Goal: Task Accomplishment & Management: Manage account settings

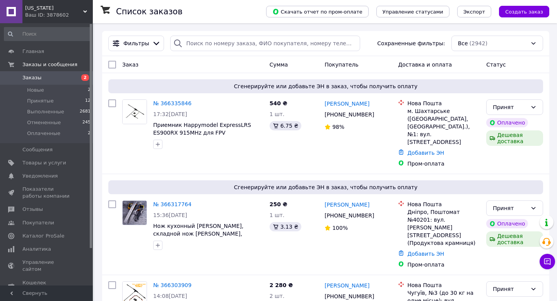
scroll to position [26, 0]
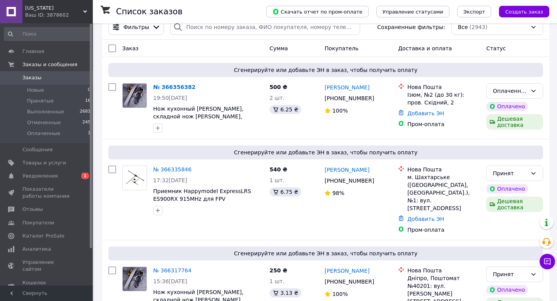
scroll to position [14, 0]
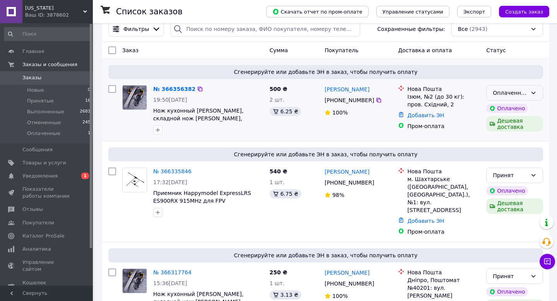
click at [517, 95] on div "Оплаченный" at bounding box center [510, 93] width 34 height 9
click at [510, 105] on li "Принят" at bounding box center [515, 109] width 56 height 14
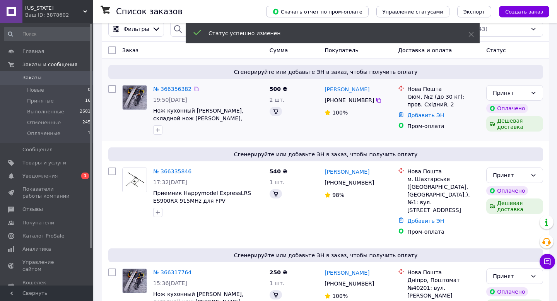
click at [393, 109] on div "Володимир БАРАН +380 96 813 51 00 100%" at bounding box center [357, 110] width 73 height 56
click at [376, 102] on icon at bounding box center [379, 100] width 6 height 6
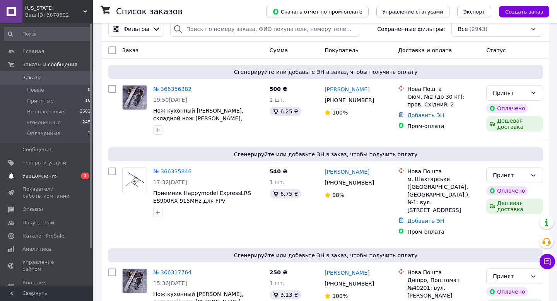
click at [46, 176] on span "Уведомления" at bounding box center [39, 175] width 35 height 7
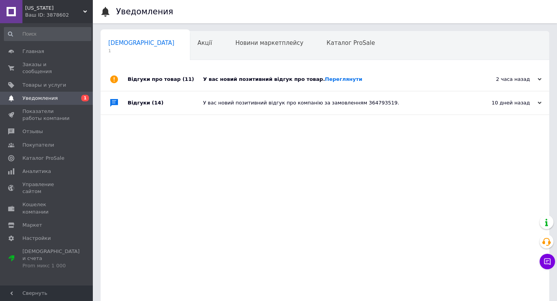
click at [221, 73] on div "У вас новий позитивний відгук про товар. Переглянути" at bounding box center [333, 79] width 261 height 23
click at [190, 54] on div "Акції 0" at bounding box center [209, 45] width 38 height 29
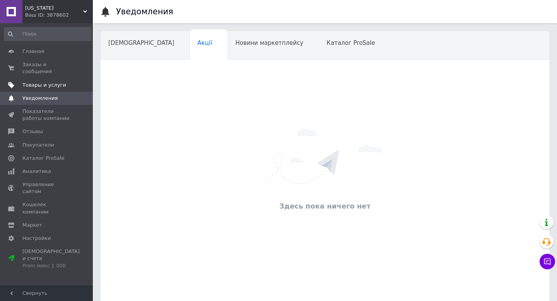
click at [83, 79] on link "Товары и услуги" at bounding box center [47, 85] width 95 height 13
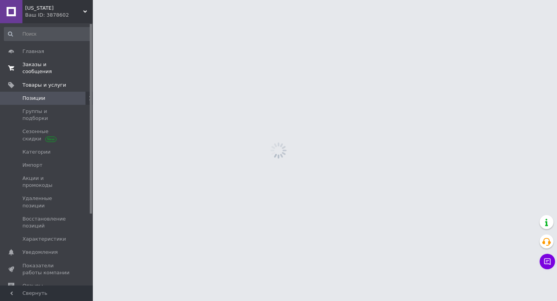
click at [73, 75] on span "0 0" at bounding box center [82, 68] width 21 height 14
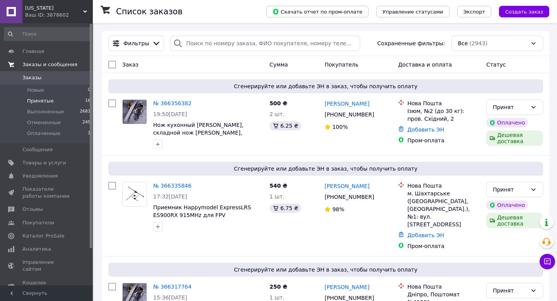
click at [68, 102] on li "Принятые 16" at bounding box center [47, 101] width 95 height 11
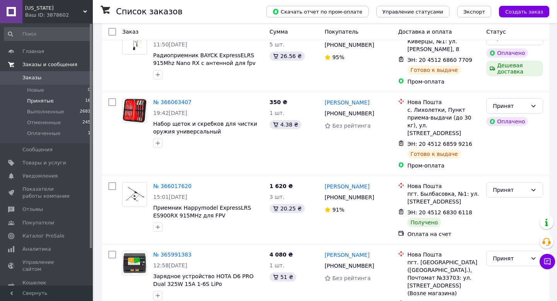
scroll to position [964, 0]
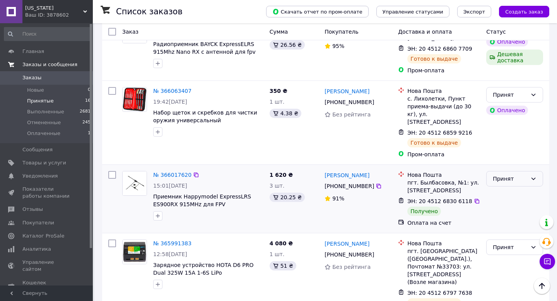
click at [491, 171] on div "Принят" at bounding box center [514, 178] width 57 height 15
click at [493, 123] on li "Выполнен" at bounding box center [515, 126] width 56 height 14
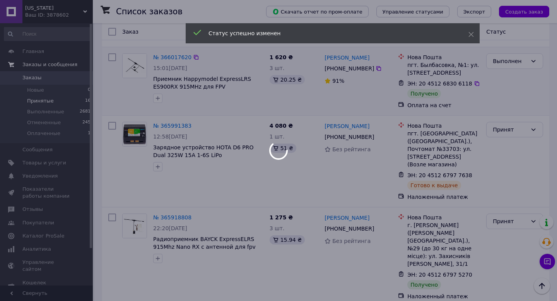
scroll to position [1087, 0]
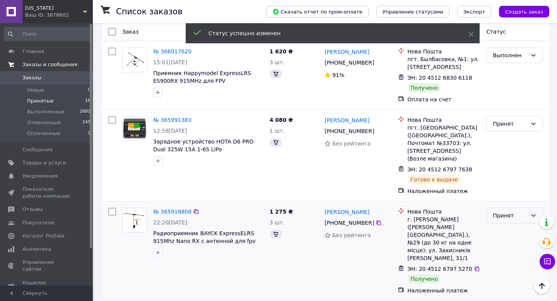
click at [495, 211] on div "Принят" at bounding box center [510, 215] width 34 height 9
click at [495, 160] on li "Выполнен" at bounding box center [515, 155] width 56 height 14
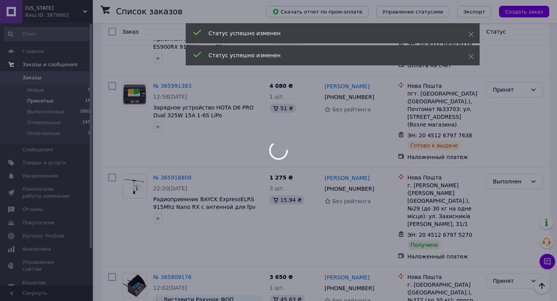
scroll to position [1154, 0]
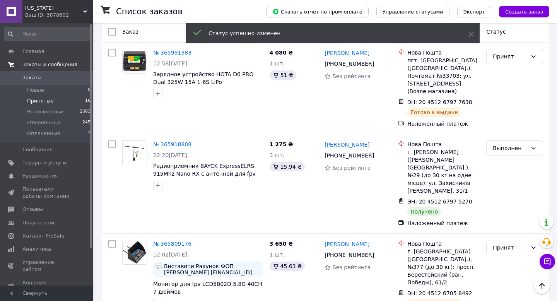
click at [47, 80] on span "Заказы" at bounding box center [46, 77] width 49 height 7
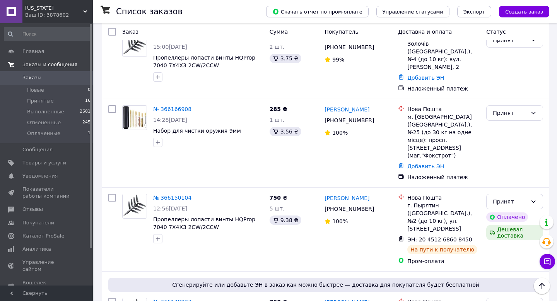
scroll to position [563, 0]
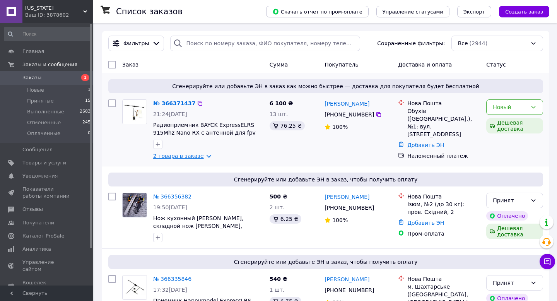
click at [198, 153] on link "2 товара в заказе" at bounding box center [178, 156] width 51 height 6
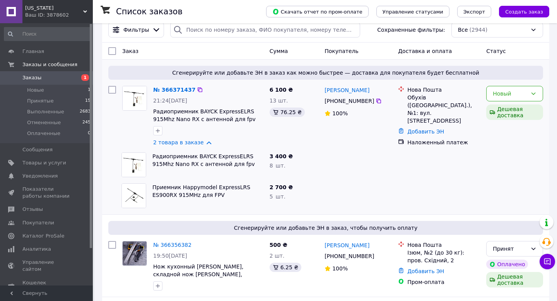
scroll to position [15, 0]
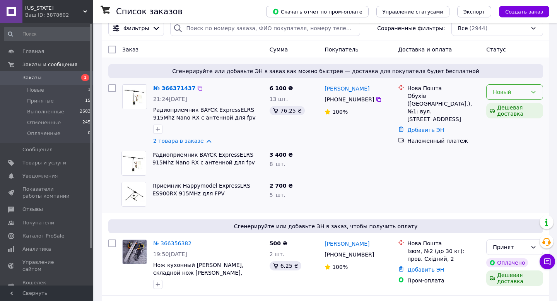
click at [504, 96] on div "Новый" at bounding box center [510, 92] width 34 height 9
click at [500, 106] on li "Принят" at bounding box center [515, 109] width 56 height 14
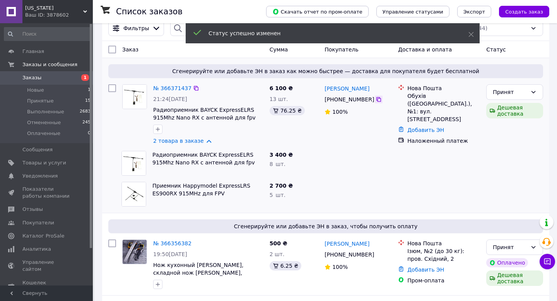
click at [376, 100] on icon at bounding box center [379, 99] width 6 height 6
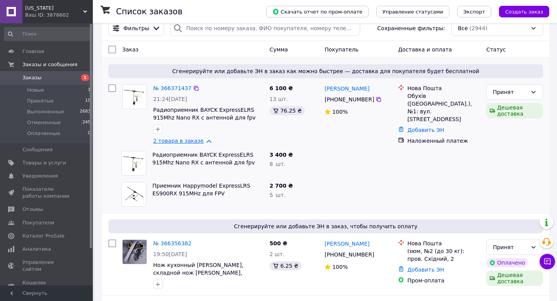
click at [200, 139] on link "2 товара в заказе" at bounding box center [178, 141] width 51 height 6
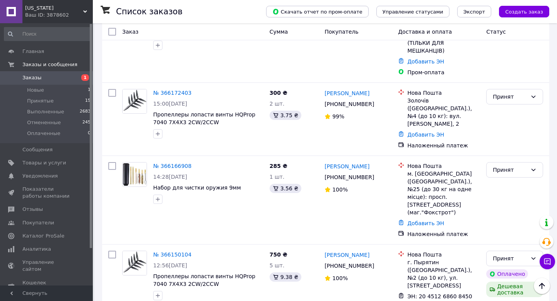
scroll to position [779, 0]
click at [60, 81] on span "Заказы" at bounding box center [46, 77] width 49 height 7
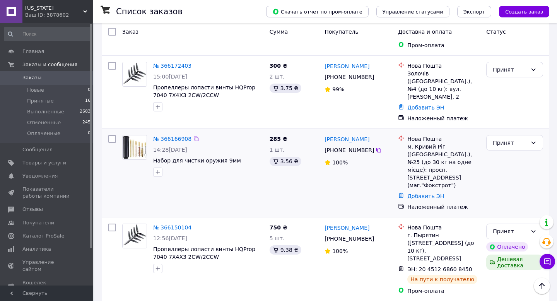
scroll to position [799, 0]
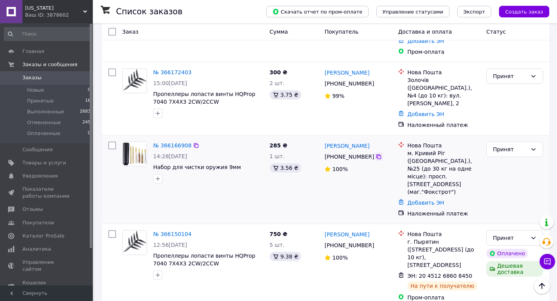
click at [381, 154] on icon at bounding box center [379, 157] width 6 height 6
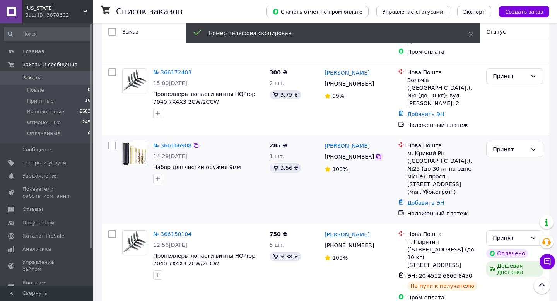
click at [379, 154] on icon at bounding box center [379, 157] width 6 height 6
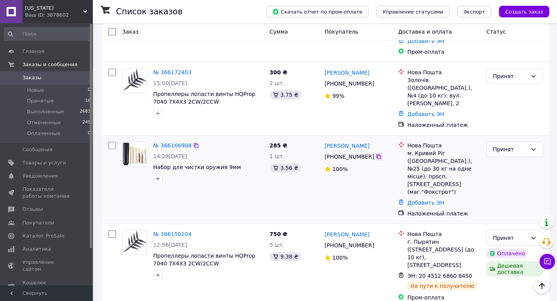
click at [378, 154] on icon at bounding box center [379, 157] width 6 height 6
click at [433, 200] on link "Добавить ЭН" at bounding box center [425, 203] width 37 height 6
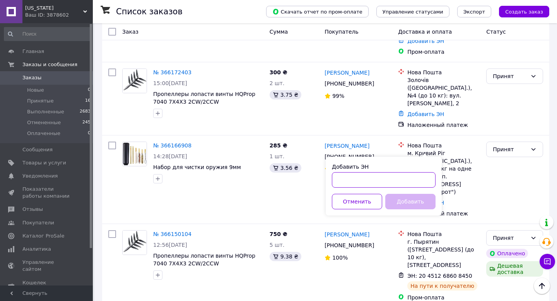
click at [370, 185] on input "Добавить ЭН" at bounding box center [384, 179] width 104 height 15
paste input "20451269284115"
type input "20451269284115"
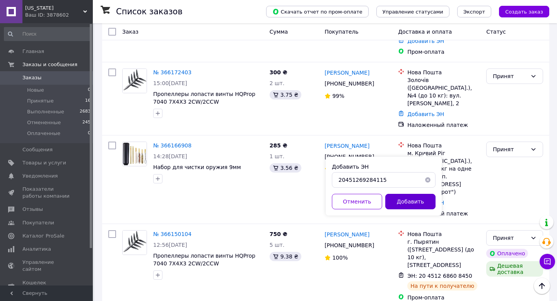
click at [408, 196] on button "Добавить" at bounding box center [410, 201] width 50 height 15
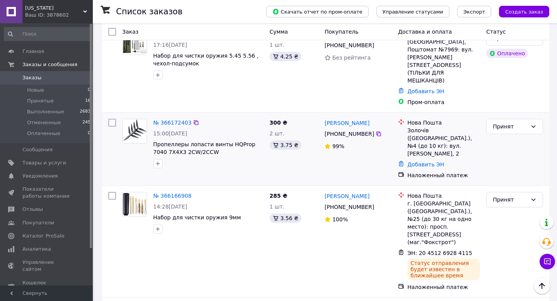
scroll to position [731, 0]
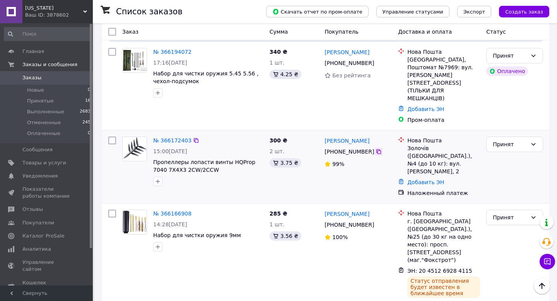
click at [376, 149] on icon at bounding box center [379, 152] width 6 height 6
click at [420, 179] on link "Добавить ЭН" at bounding box center [425, 182] width 37 height 6
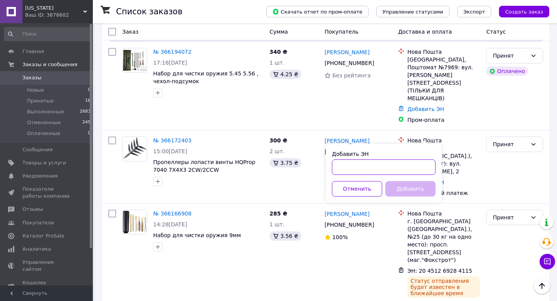
click at [392, 166] on input "Добавить ЭН" at bounding box center [384, 166] width 104 height 15
paste input "20451269284338"
type input "20451269284338"
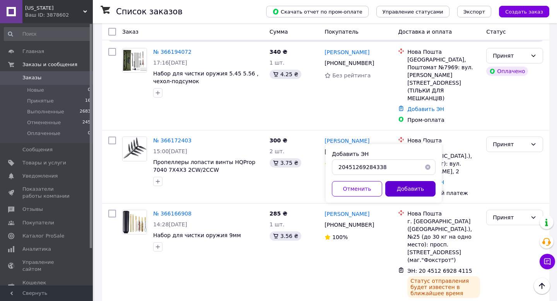
click at [410, 187] on button "Добавить" at bounding box center [410, 188] width 50 height 15
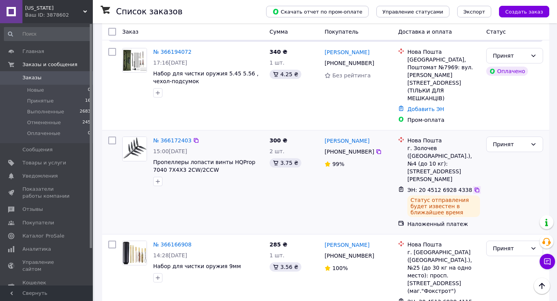
click at [476, 187] on icon at bounding box center [477, 190] width 6 height 6
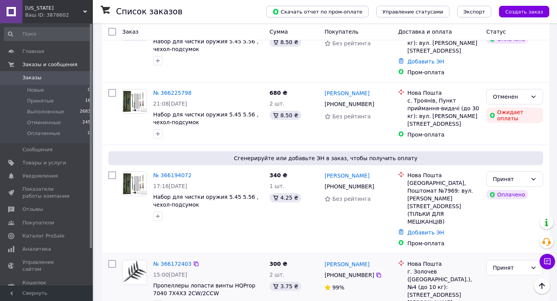
scroll to position [604, 0]
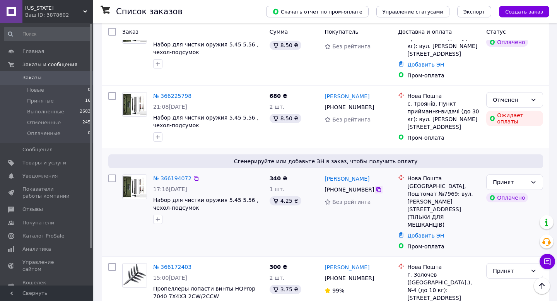
click at [379, 186] on icon at bounding box center [379, 189] width 6 height 6
click at [434, 232] on link "Добавить ЭН" at bounding box center [425, 235] width 37 height 6
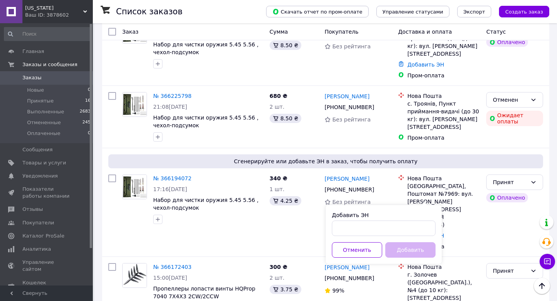
click at [372, 236] on div "Добавить ЭН Отменить Добавить" at bounding box center [384, 234] width 116 height 59
click at [394, 230] on input "Добавить ЭН" at bounding box center [384, 227] width 104 height 15
paste input "20451269284671"
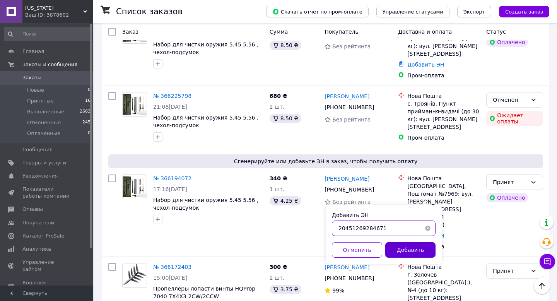
type input "20451269284671"
click at [394, 244] on button "Добавить" at bounding box center [410, 249] width 50 height 15
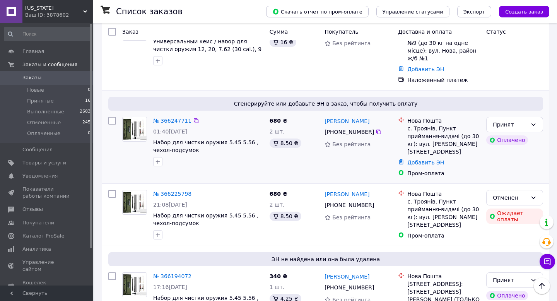
scroll to position [502, 0]
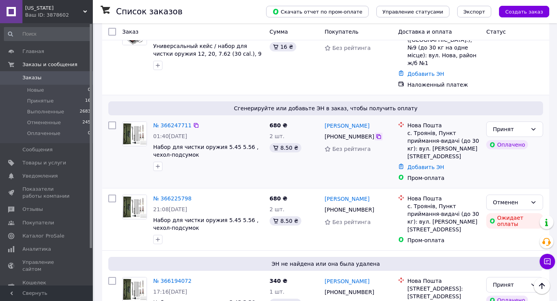
click at [377, 133] on icon at bounding box center [379, 136] width 6 height 6
click at [415, 164] on link "Добавить ЭН" at bounding box center [425, 167] width 37 height 6
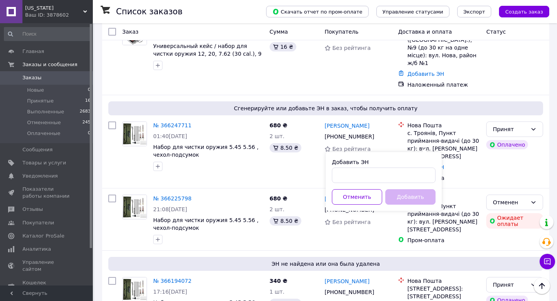
click at [367, 183] on div "Добавить ЭН Отменить Добавить" at bounding box center [384, 181] width 116 height 59
click at [393, 183] on input "Добавить ЭН" at bounding box center [384, 174] width 104 height 15
paste input "20451269284832"
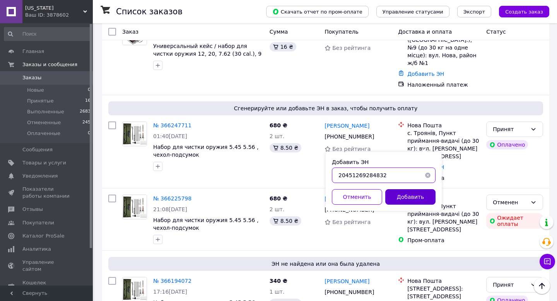
type input "20451269284832"
click at [398, 195] on button "Добавить" at bounding box center [410, 196] width 50 height 15
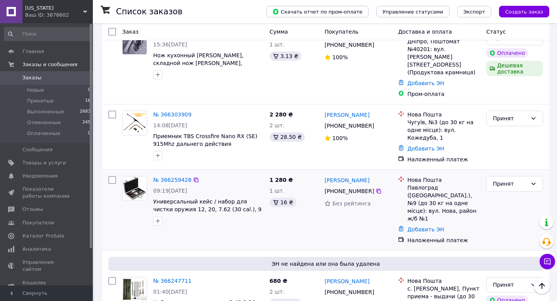
scroll to position [345, 0]
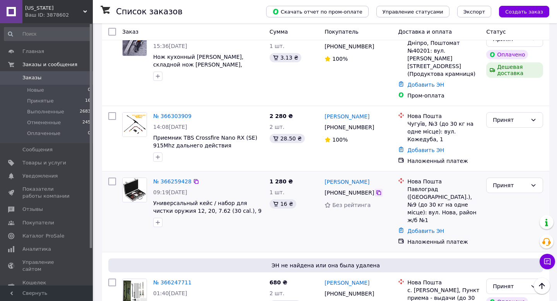
click at [378, 190] on icon at bounding box center [379, 193] width 6 height 6
click at [422, 228] on link "Добавить ЭН" at bounding box center [425, 231] width 37 height 6
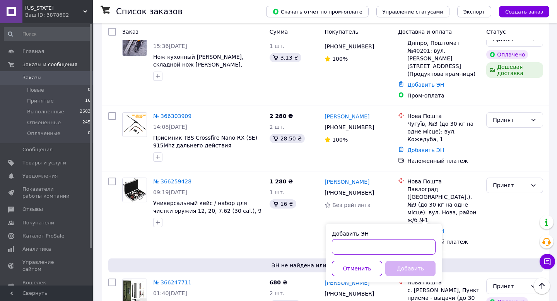
click at [369, 245] on input "Добавить ЭН" at bounding box center [384, 246] width 104 height 15
paste input "20451269284965"
click at [388, 254] on input "20451269284965" at bounding box center [384, 246] width 104 height 15
type input "20451269284965"
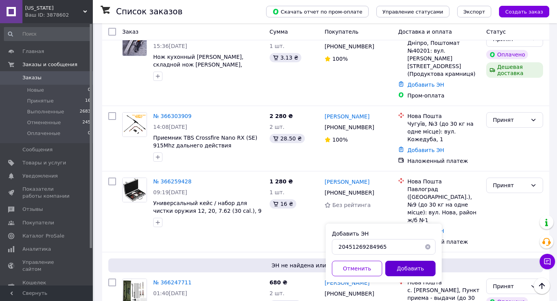
click at [393, 264] on button "Добавить" at bounding box center [410, 268] width 50 height 15
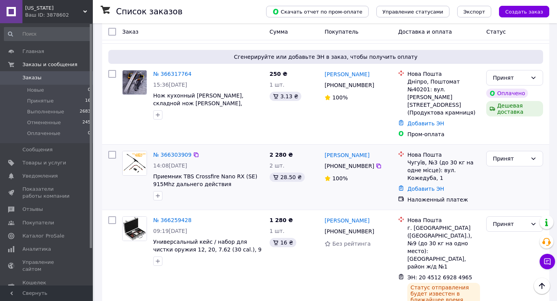
scroll to position [292, 0]
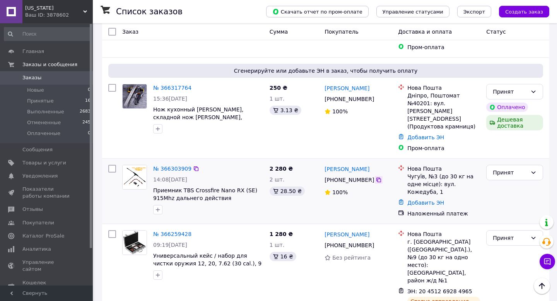
click at [377, 178] on icon at bounding box center [378, 180] width 5 height 5
click at [412, 197] on div "Добавить ЭН" at bounding box center [444, 202] width 76 height 11
click at [412, 200] on link "Добавить ЭН" at bounding box center [425, 203] width 37 height 6
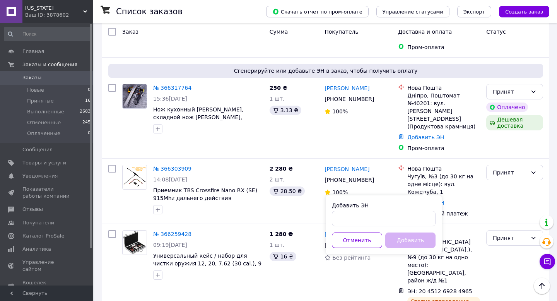
click at [392, 205] on div "Добавить ЭН" at bounding box center [384, 205] width 104 height 8
click at [389, 211] on input "Добавить ЭН" at bounding box center [384, 218] width 104 height 15
paste input "20451269285317"
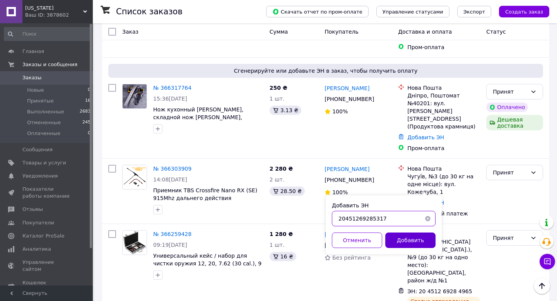
type input "20451269285317"
click at [401, 235] on button "Добавить" at bounding box center [410, 239] width 50 height 15
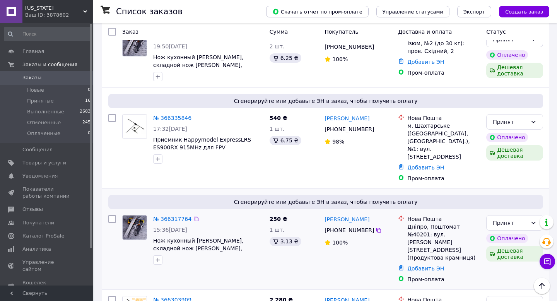
scroll to position [160, 0]
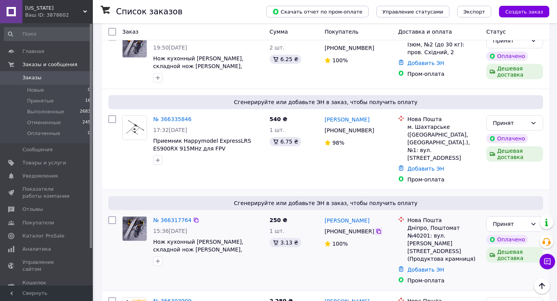
click at [377, 229] on icon at bounding box center [378, 231] width 5 height 5
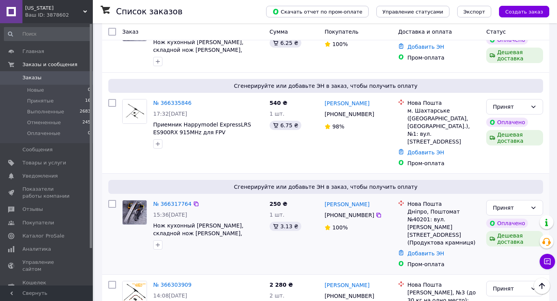
scroll to position [190, 0]
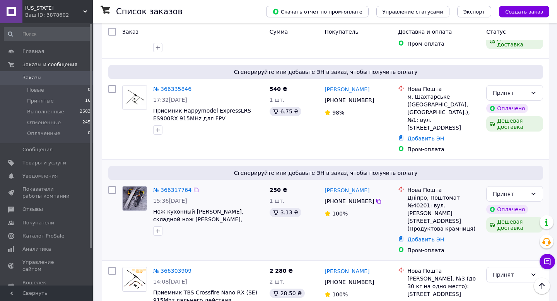
click at [422, 234] on div "Добавить ЭН" at bounding box center [444, 239] width 76 height 11
click at [423, 236] on link "Добавить ЭН" at bounding box center [425, 239] width 37 height 6
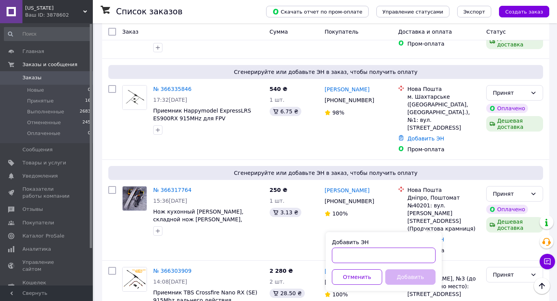
click at [394, 255] on input "Добавить ЭН" at bounding box center [384, 255] width 104 height 15
paste input "20451269285512"
type input "20451269285512"
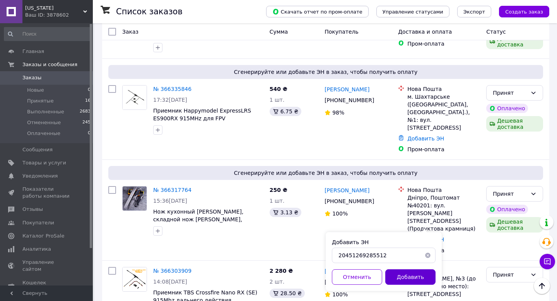
click at [400, 271] on button "Добавить" at bounding box center [410, 276] width 50 height 15
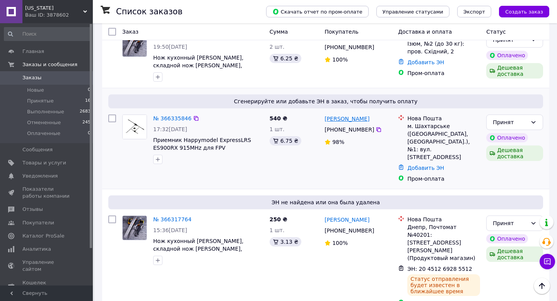
scroll to position [150, 0]
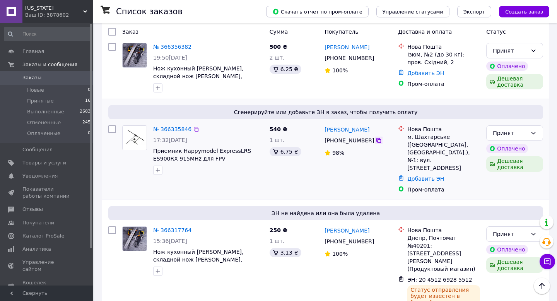
click at [381, 140] on icon at bounding box center [379, 140] width 6 height 6
click at [425, 176] on link "Добавить ЭН" at bounding box center [425, 179] width 37 height 6
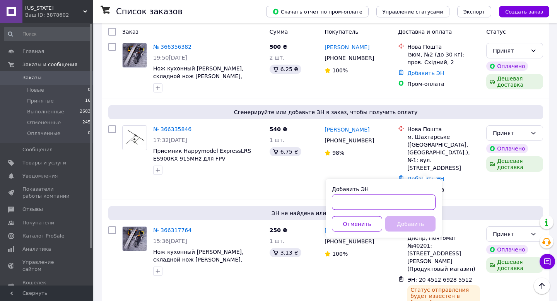
click at [373, 209] on input "Добавить ЭН" at bounding box center [384, 202] width 104 height 15
paste input "20451269285697"
type input "20451269285697"
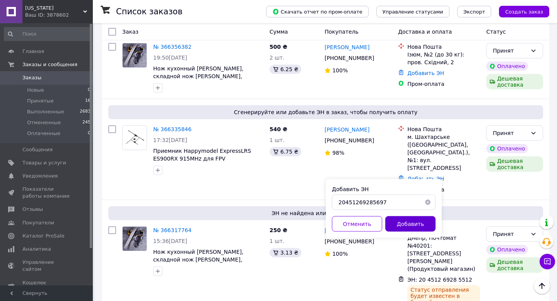
click at [398, 220] on button "Добавить" at bounding box center [410, 223] width 50 height 15
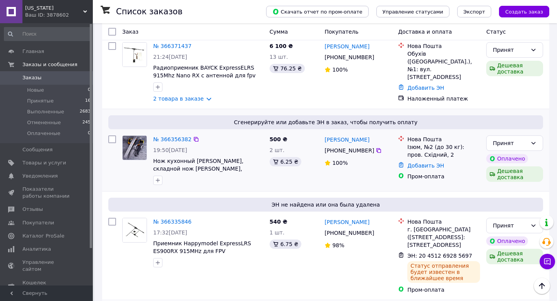
scroll to position [50, 0]
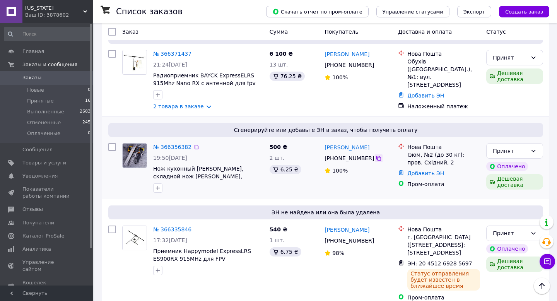
click at [375, 155] on div at bounding box center [379, 158] width 8 height 8
click at [376, 158] on icon at bounding box center [378, 158] width 5 height 5
click at [425, 176] on link "Добавить ЭН" at bounding box center [425, 173] width 37 height 6
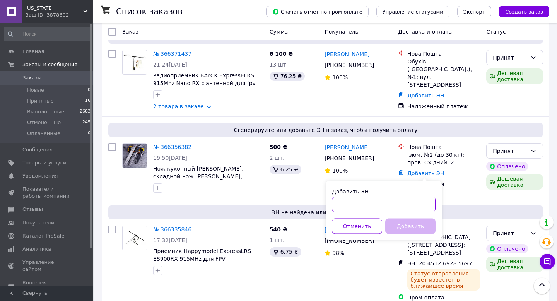
click at [398, 203] on input "Добавить ЭН" at bounding box center [384, 204] width 104 height 15
paste input "20451269285909"
type input "20451269285909"
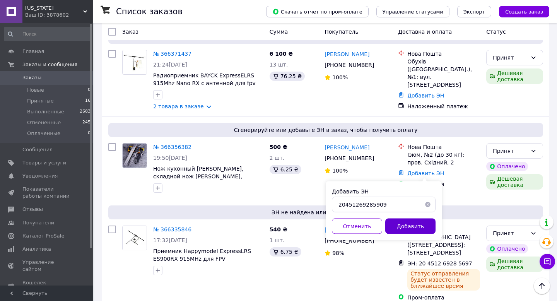
click at [398, 224] on button "Добавить" at bounding box center [410, 226] width 50 height 15
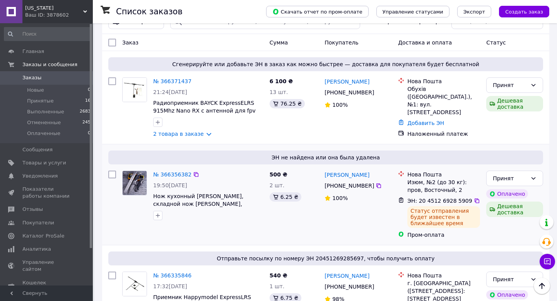
scroll to position [0, 0]
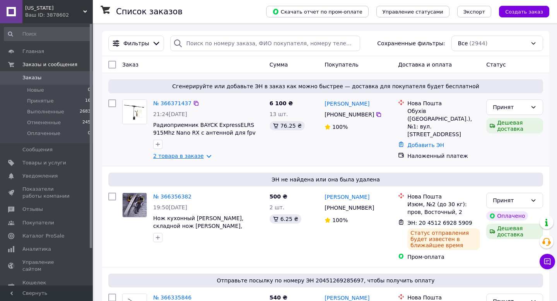
click at [187, 155] on link "2 товара в заказе" at bounding box center [178, 156] width 51 height 6
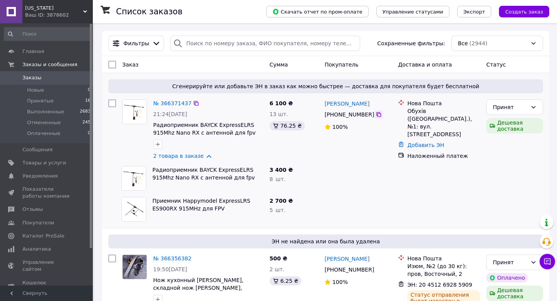
click at [376, 114] on icon at bounding box center [379, 114] width 6 height 6
click at [421, 142] on link "Добавить ЭН" at bounding box center [425, 145] width 37 height 6
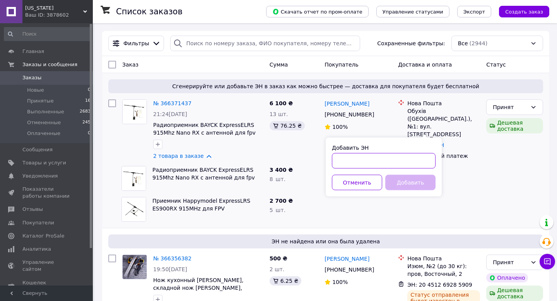
click at [401, 158] on input "Добавить ЭН" at bounding box center [384, 160] width 104 height 15
paste input "20451269286106"
type input "20451269286106"
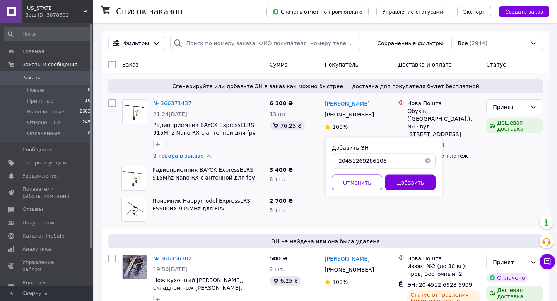
click at [399, 174] on div "Добавить ЭН 20451269286106 Отменить Добавить" at bounding box center [384, 167] width 116 height 59
click at [398, 178] on button "Добавить" at bounding box center [410, 182] width 50 height 15
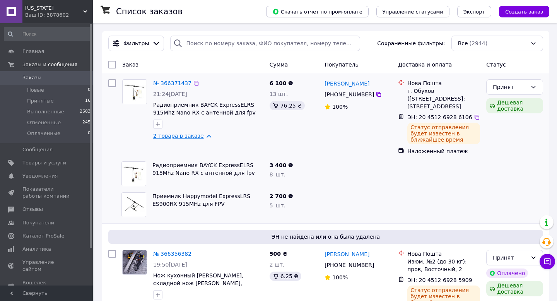
click at [176, 137] on link "2 товара в заказе" at bounding box center [178, 136] width 51 height 6
